Goal: Transaction & Acquisition: Obtain resource

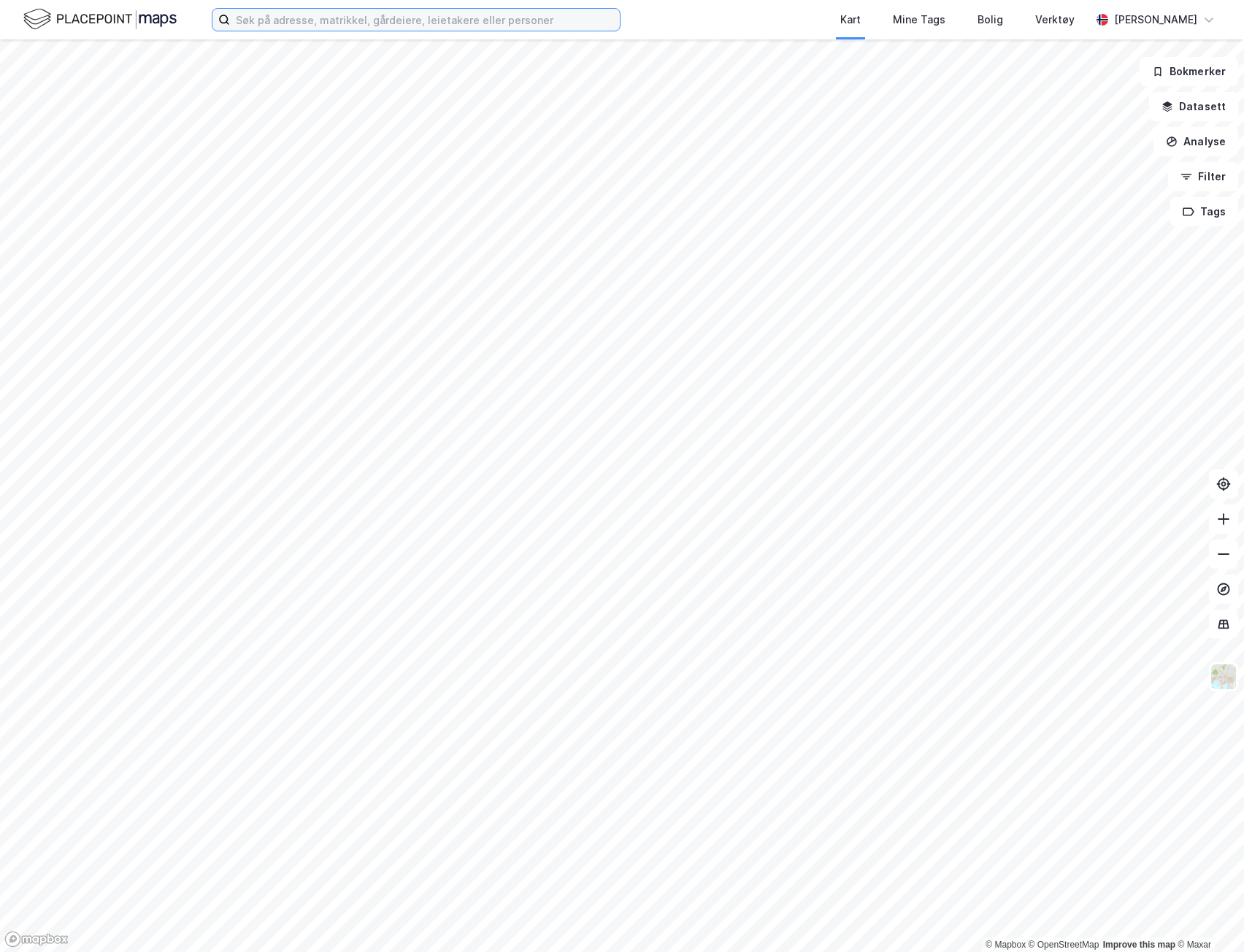
click at [334, 26] on input at bounding box center [424, 20] width 390 height 22
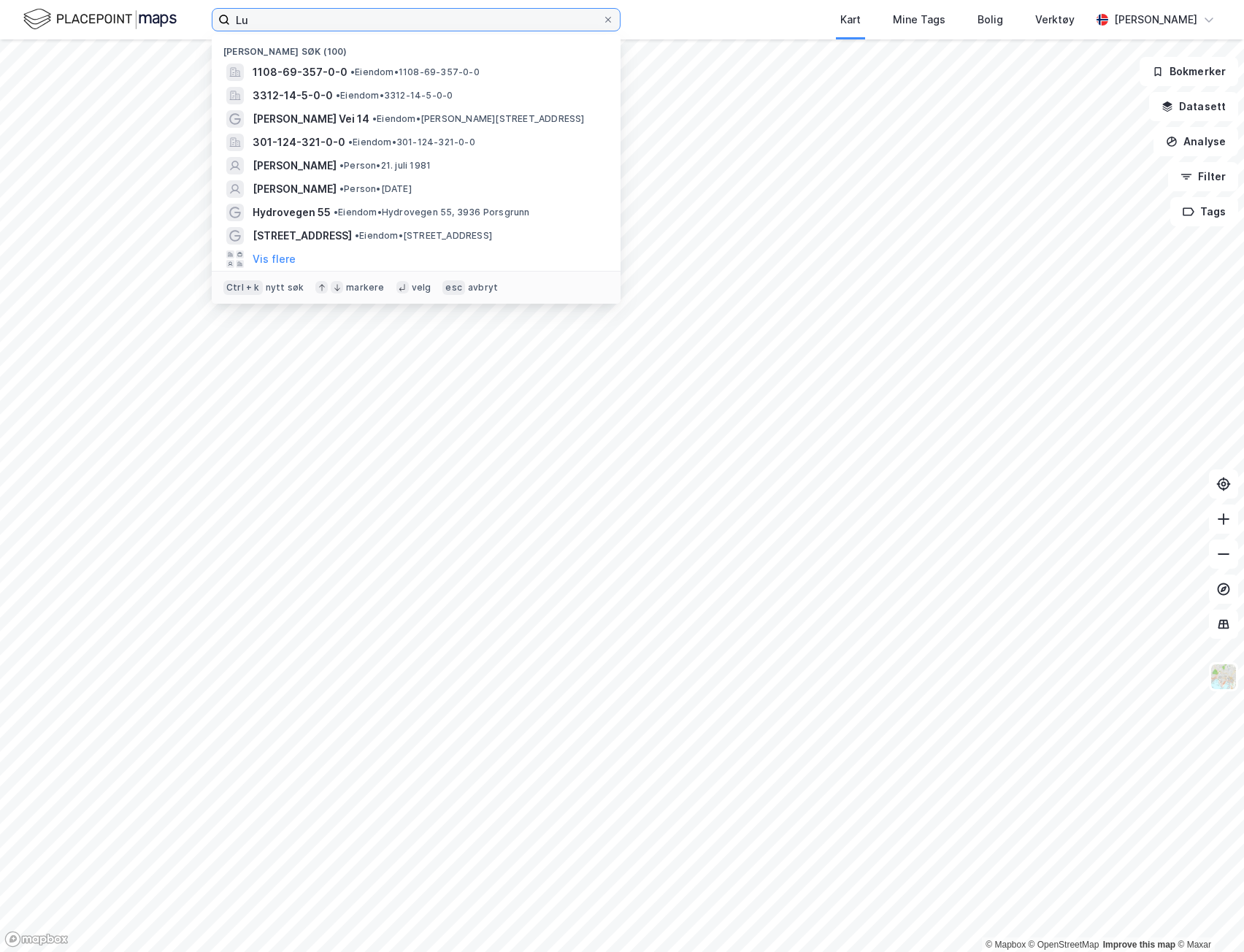
type input "Lur"
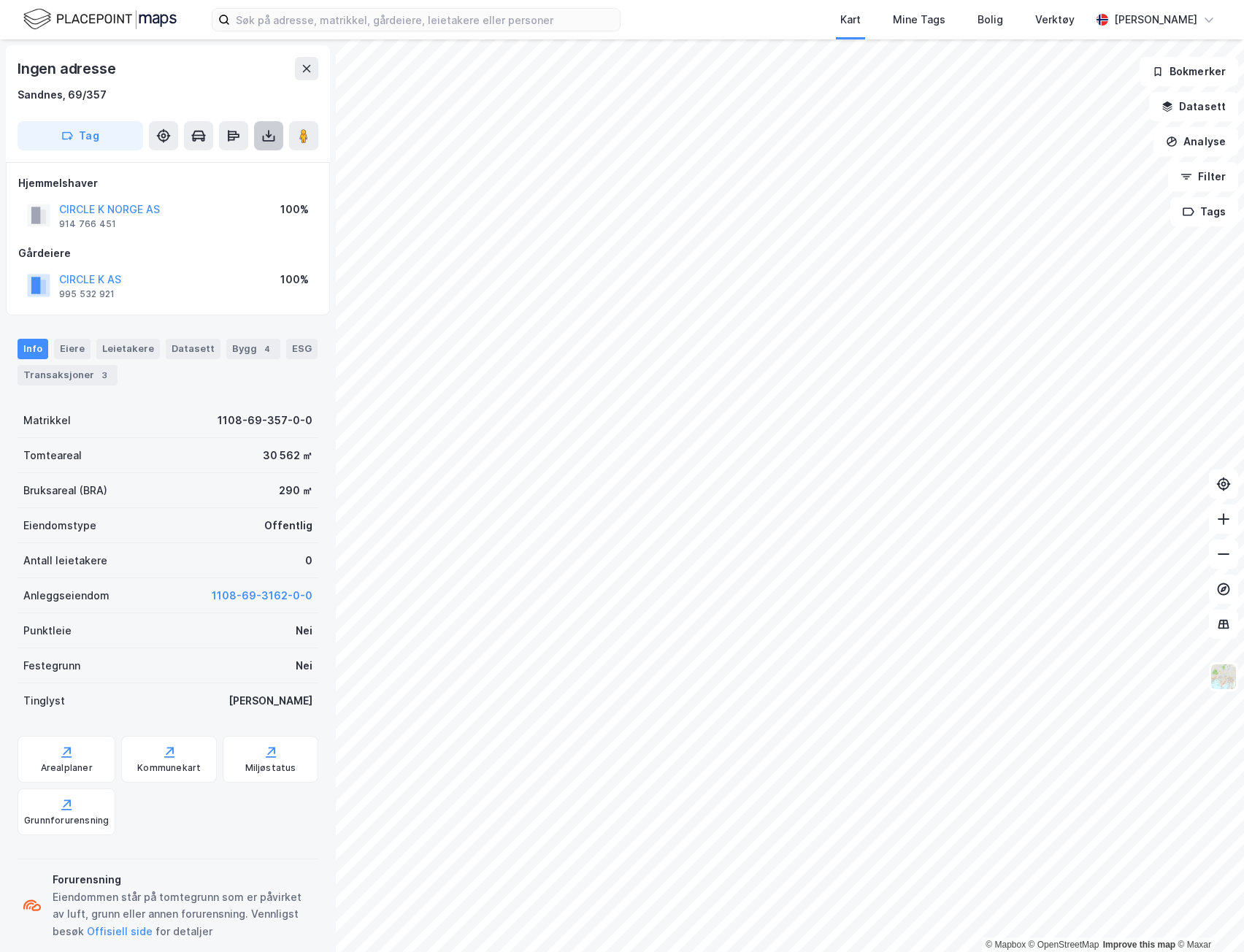
click at [270, 136] on icon at bounding box center [268, 136] width 6 height 3
click at [245, 170] on div "Last ned grunnbok" at bounding box center [205, 165] width 156 height 23
